Goal: Answer question/provide support: Share knowledge or assist other users

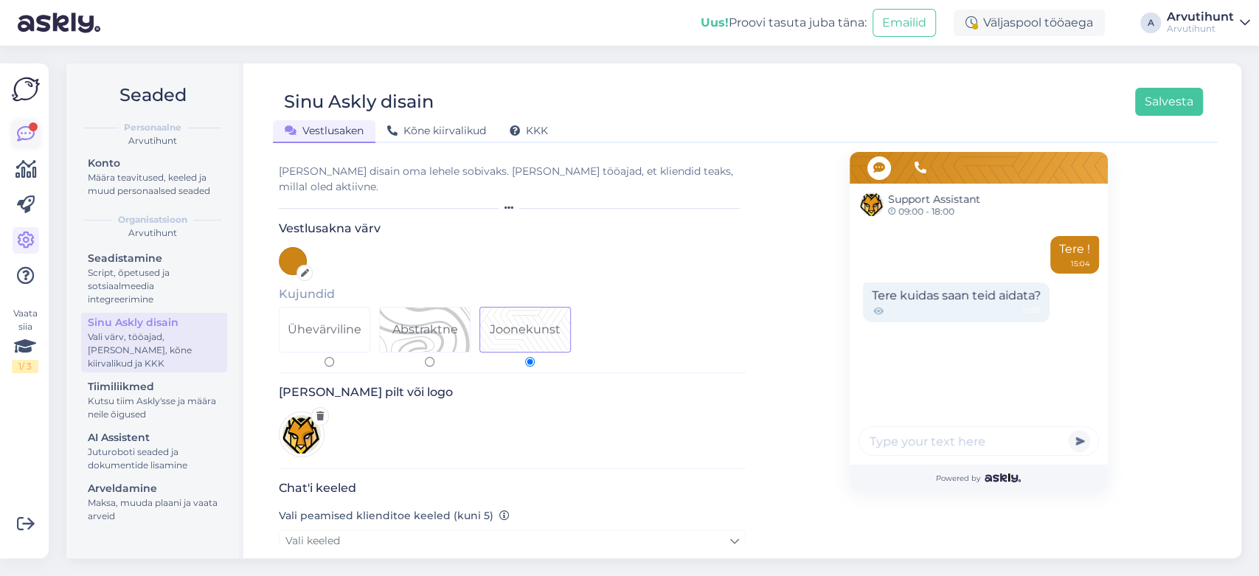
click at [18, 131] on icon at bounding box center [26, 134] width 18 height 18
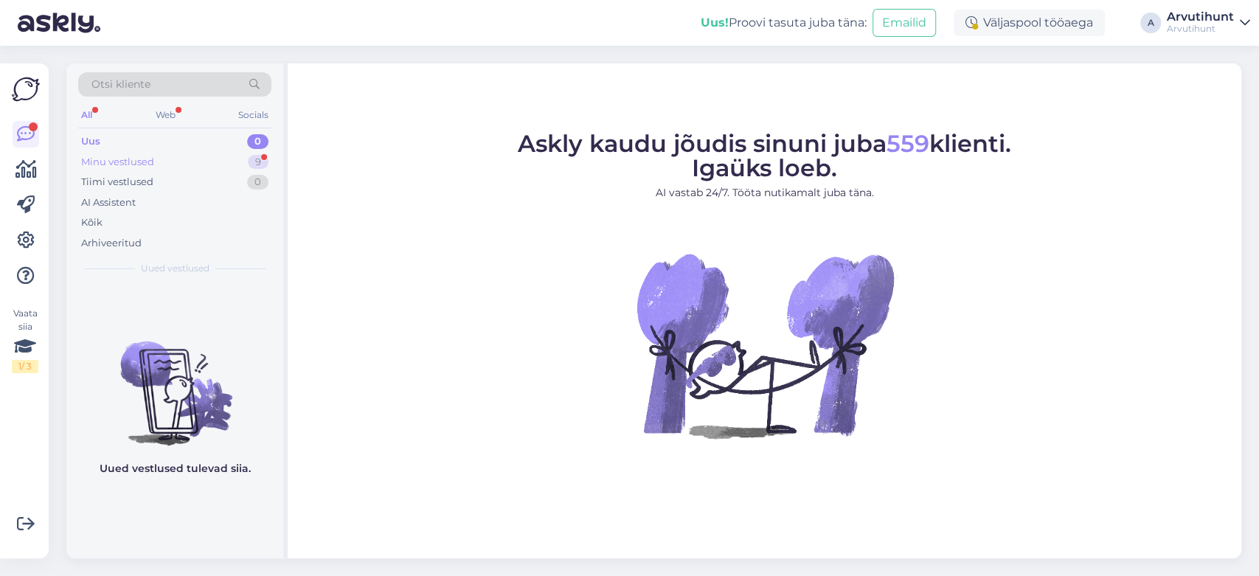
click at [154, 153] on div "Minu vestlused 9" at bounding box center [174, 162] width 193 height 21
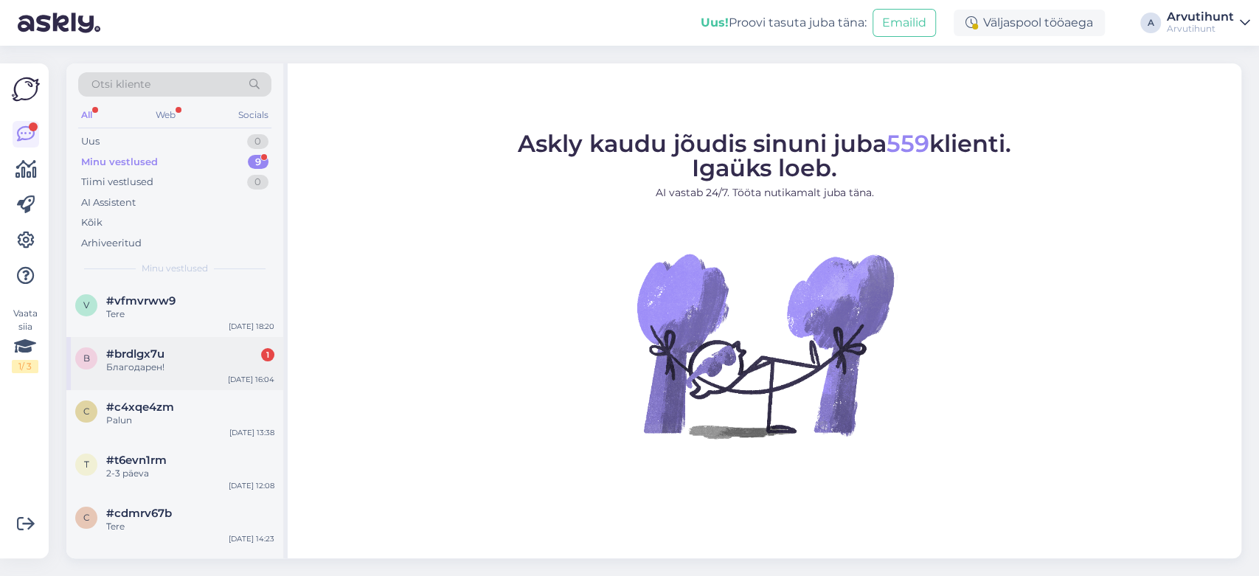
click at [148, 356] on span "#brdlgx7u" at bounding box center [135, 353] width 58 height 13
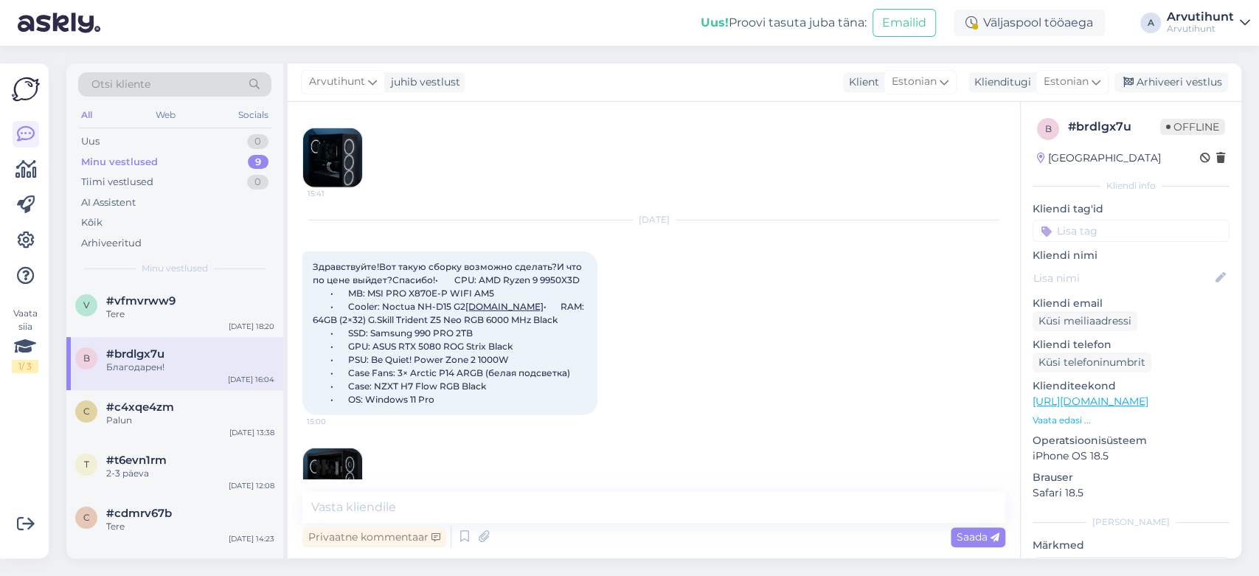
scroll to position [6492, 0]
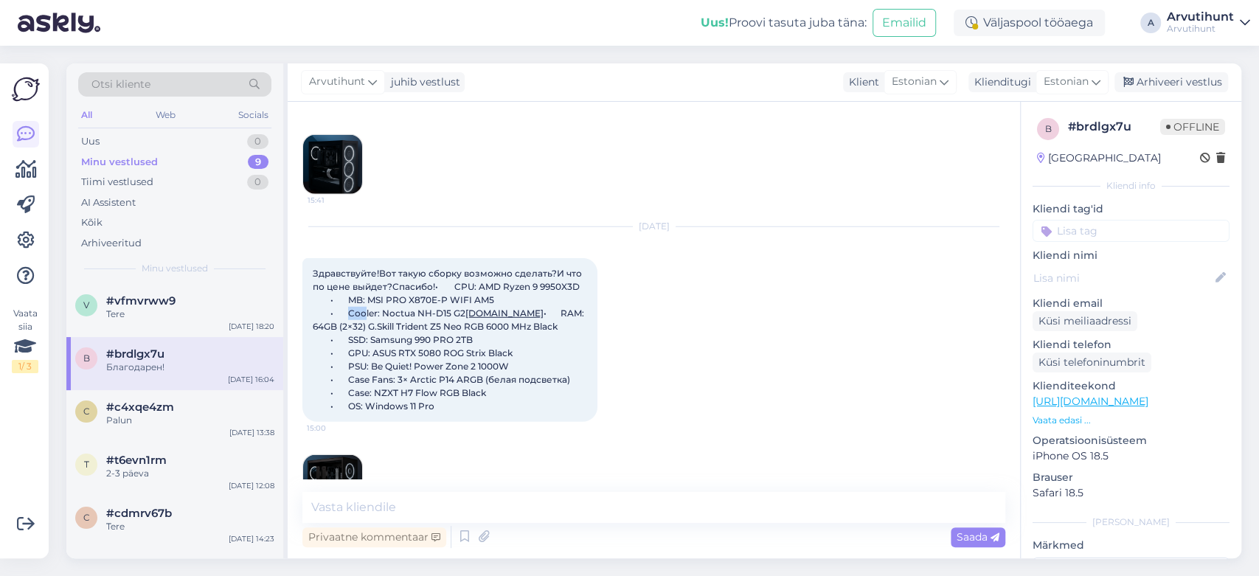
drag, startPoint x: 350, startPoint y: 287, endPoint x: 368, endPoint y: 285, distance: 18.6
click at [368, 285] on span "Здравствуйте!Вот такую сборку возможно сделать?И что по цене выйдет?Спасибо!• C…" at bounding box center [450, 340] width 274 height 144
drag, startPoint x: 382, startPoint y: 283, endPoint x: 511, endPoint y: 283, distance: 128.4
click at [511, 283] on span "Здравствуйте!Вот такую сборку возможно сделать?И что по цене выйдет?Спасибо!• C…" at bounding box center [450, 340] width 274 height 144
copy span "Noctua NH-D15 G2 Chromax"
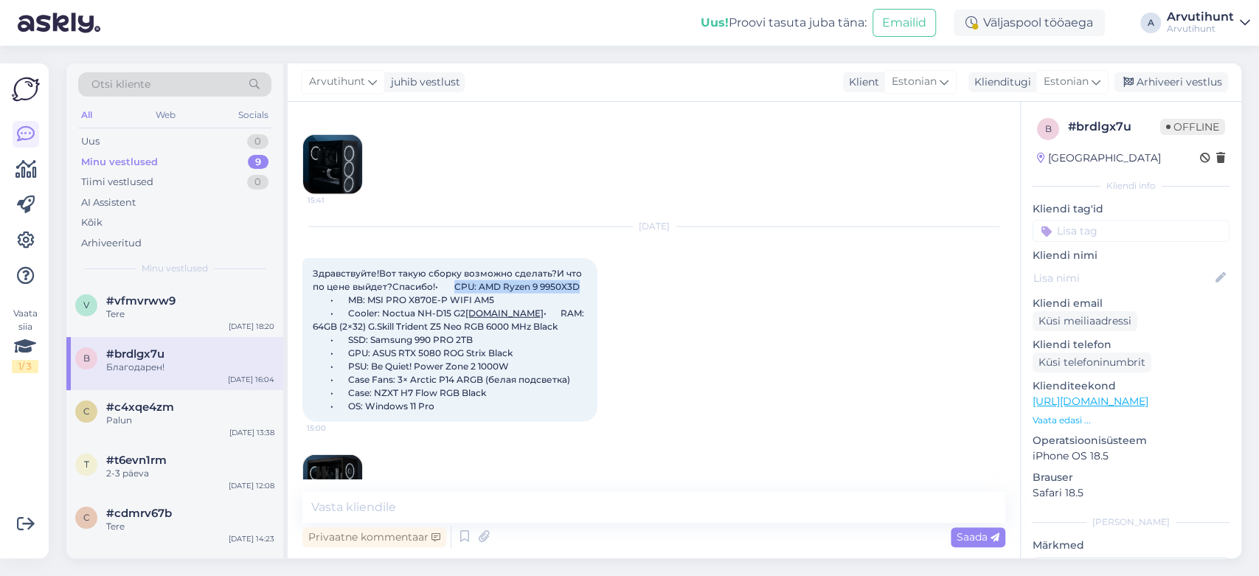
drag, startPoint x: 446, startPoint y: 258, endPoint x: 572, endPoint y: 260, distance: 125.4
click at [572, 268] on span "Здравствуйте!Вот такую сборку возможно сделать?И что по цене выйдет?Спасибо!• C…" at bounding box center [450, 340] width 274 height 144
copy span "CPU: AMD Ryzen 9 9950X3D"
drag, startPoint x: 491, startPoint y: 378, endPoint x: 379, endPoint y: 382, distance: 112.2
click at [379, 382] on div "Здравствуйте!Вот такую сборку возможно сделать?И что по цене выйдет?Спасибо!• C…" at bounding box center [449, 340] width 295 height 164
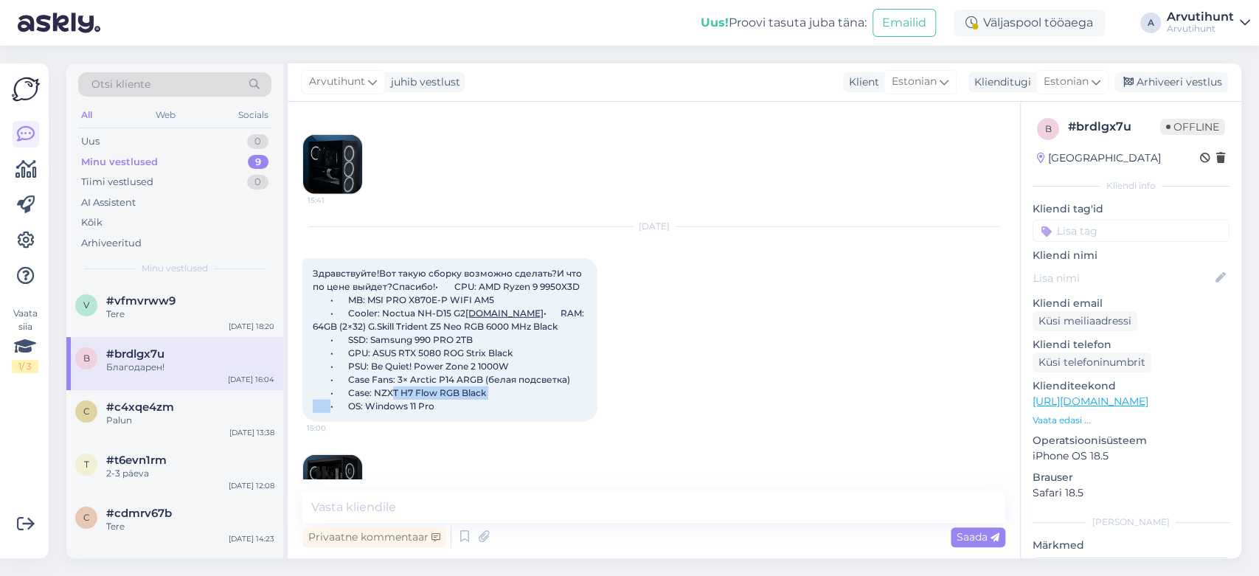
copy span "NZXT H7 Flow RGB Black"
